Goal: Find specific page/section: Find specific page/section

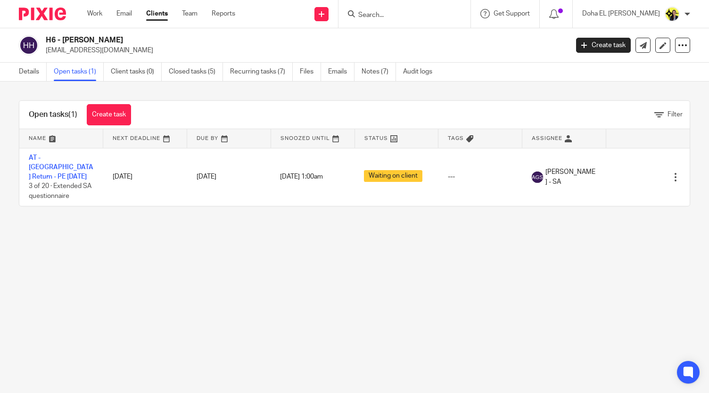
click at [410, 16] on input "Search" at bounding box center [399, 15] width 85 height 8
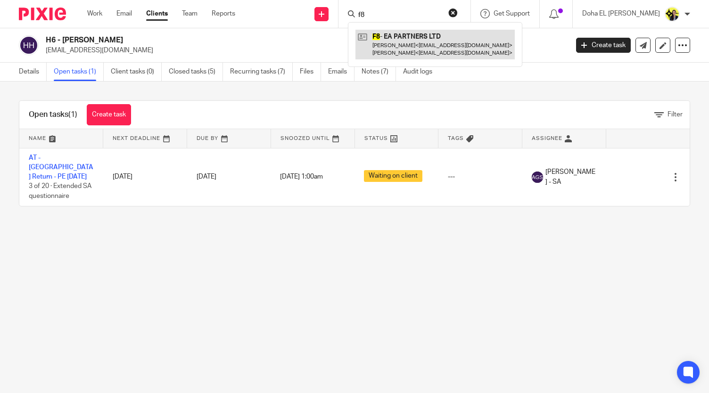
type input "f8"
click at [426, 44] on link at bounding box center [434, 44] width 159 height 29
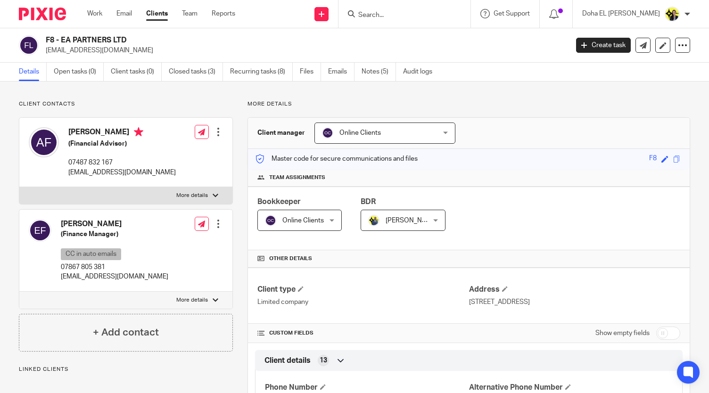
drag, startPoint x: 132, startPoint y: 39, endPoint x: 62, endPoint y: 39, distance: 69.7
click at [62, 39] on h2 "F8 - EA PARTNERS LTD" at bounding box center [252, 40] width 413 height 10
copy h2 "EA PARTNERS LTD"
click at [188, 105] on p "Client contacts" at bounding box center [126, 104] width 214 height 8
click at [554, 103] on p "More details" at bounding box center [468, 104] width 442 height 8
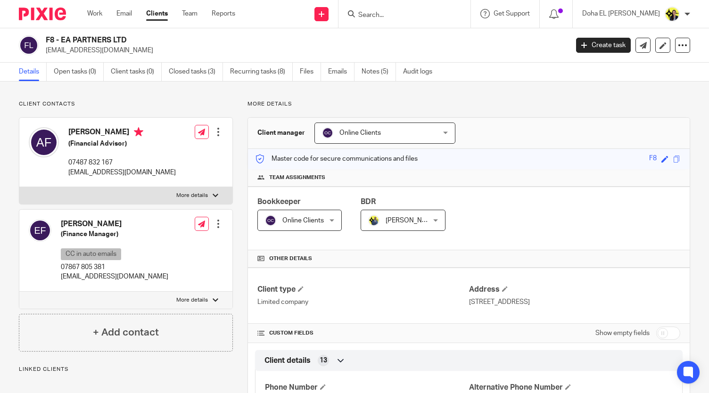
click at [491, 105] on p "More details" at bounding box center [468, 104] width 442 height 8
click at [79, 73] on link "Open tasks (0)" at bounding box center [79, 72] width 50 height 18
